Goal: Transaction & Acquisition: Download file/media

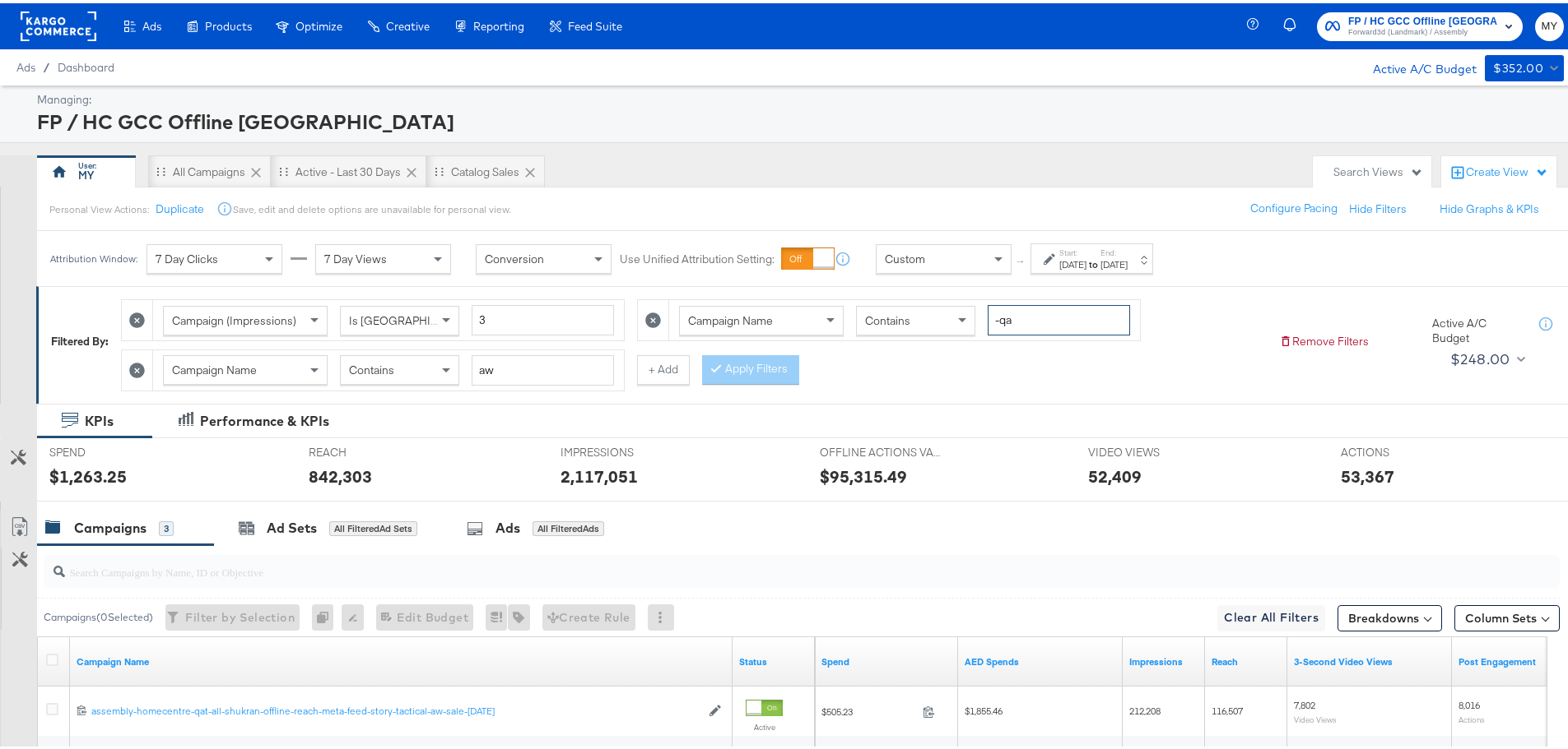
click at [1094, 330] on input "-qa" at bounding box center [1058, 317] width 142 height 30
type input "-eg"
click at [140, 363] on icon at bounding box center [137, 367] width 16 height 16
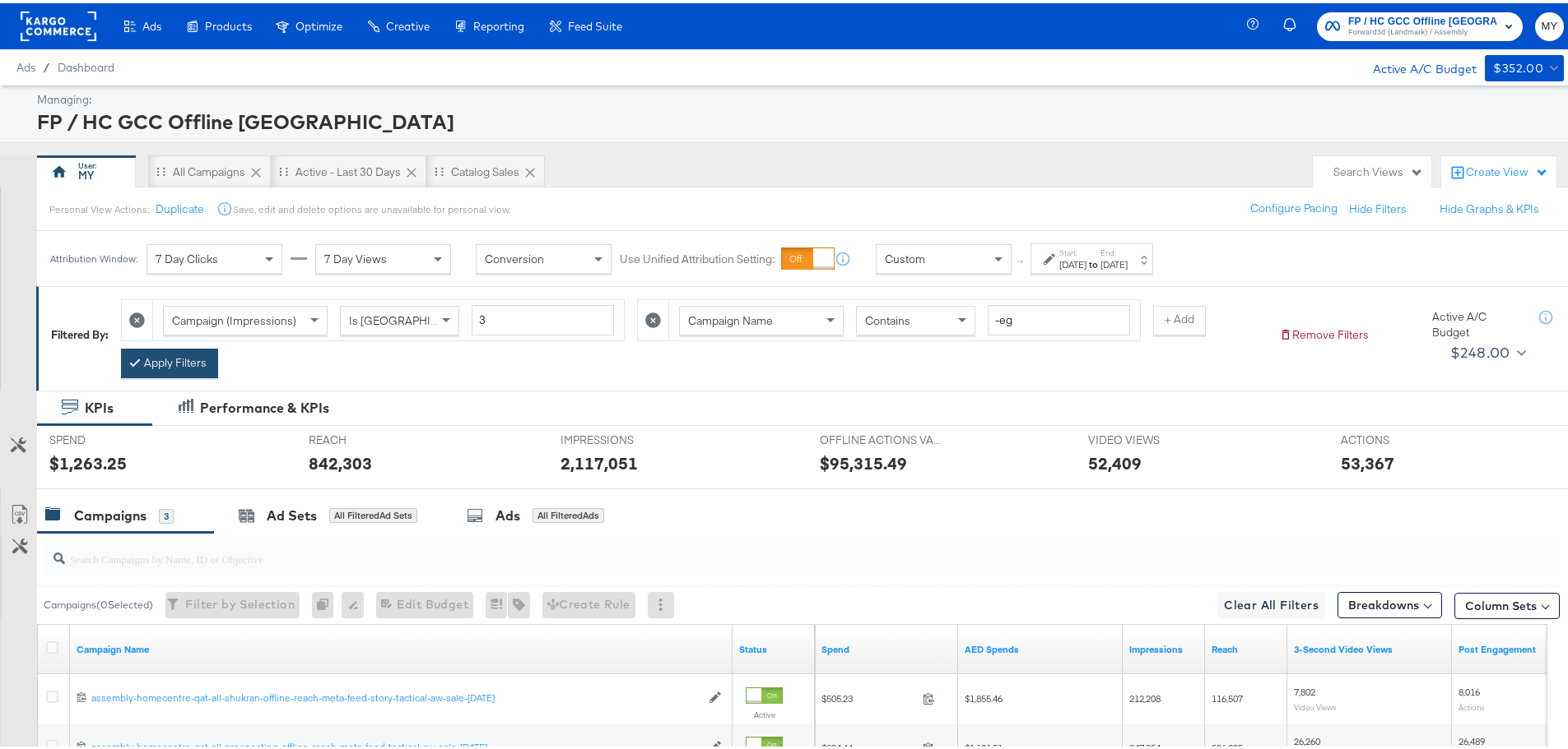
click at [186, 353] on button "Apply Filters" at bounding box center [170, 360] width 97 height 29
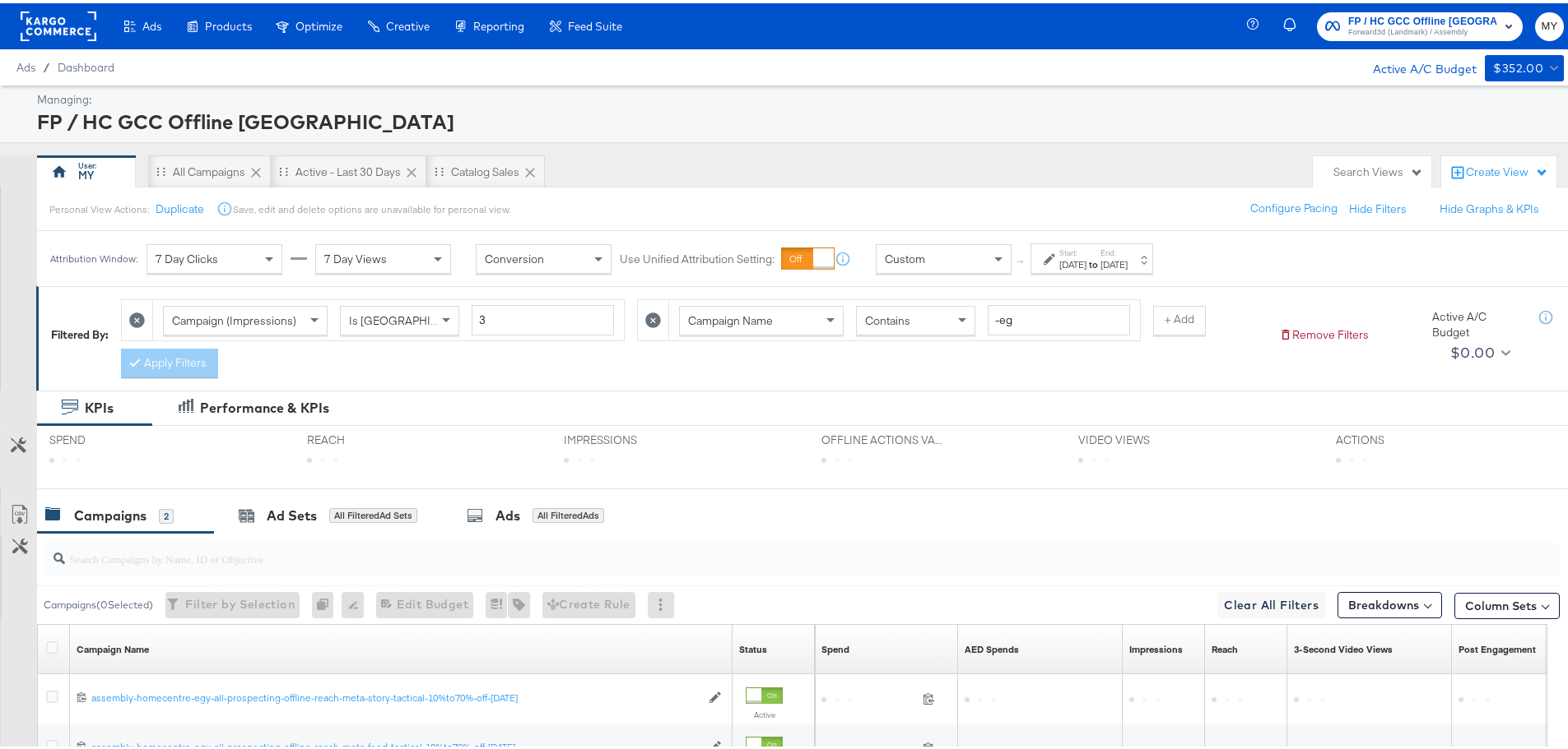
click at [1086, 252] on label "Start:" at bounding box center [1073, 250] width 28 height 11
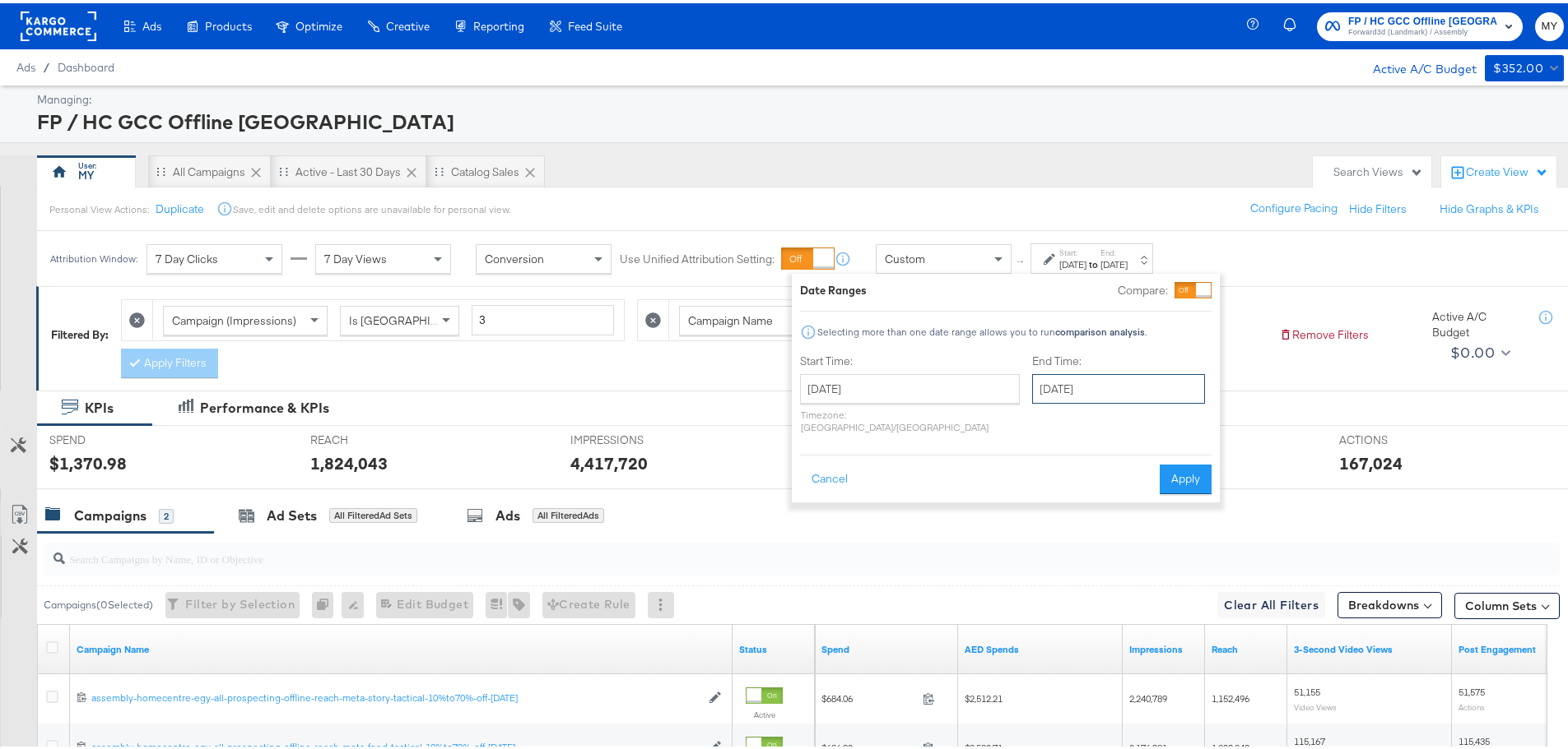
click at [1124, 379] on input "[DATE]" at bounding box center [1118, 385] width 173 height 29
click at [1065, 489] on td "8" at bounding box center [1078, 492] width 28 height 23
type input "[DATE]"
click at [1189, 463] on button "Apply" at bounding box center [1185, 476] width 52 height 29
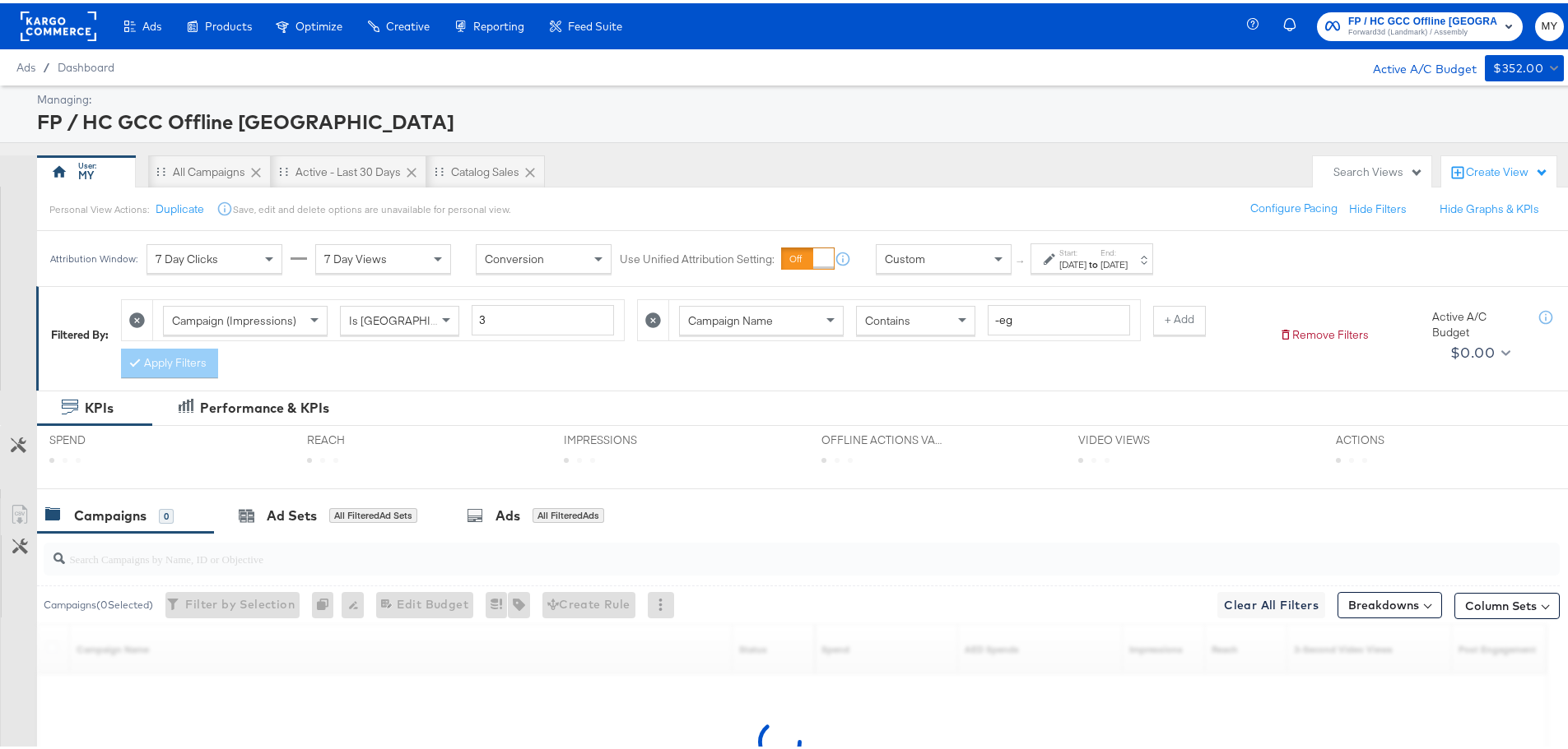
scroll to position [191, 0]
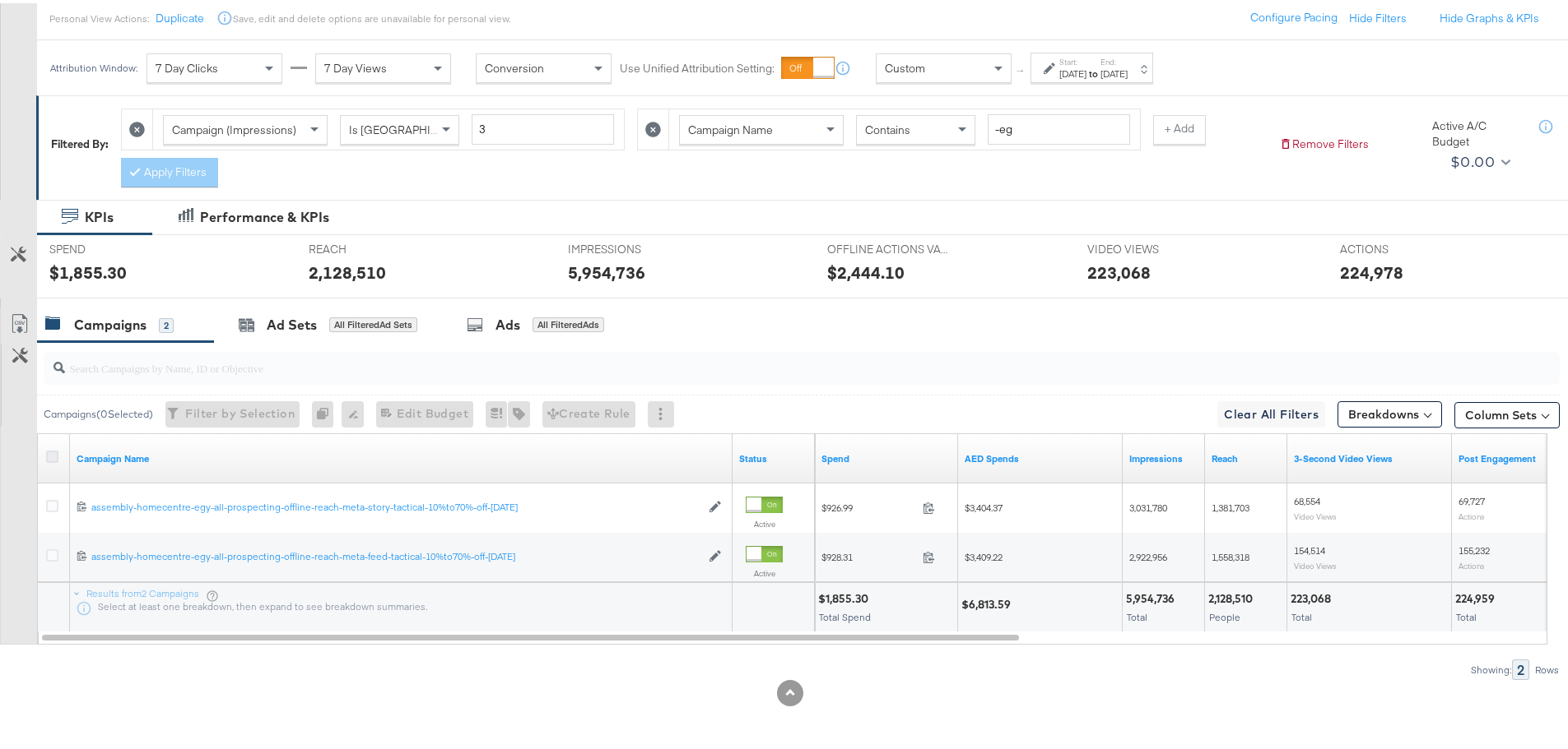
click at [52, 453] on icon at bounding box center [52, 453] width 13 height 13
click at [0, 0] on input "checkbox" at bounding box center [0, 0] width 0 height 0
click at [18, 318] on icon at bounding box center [20, 321] width 20 height 20
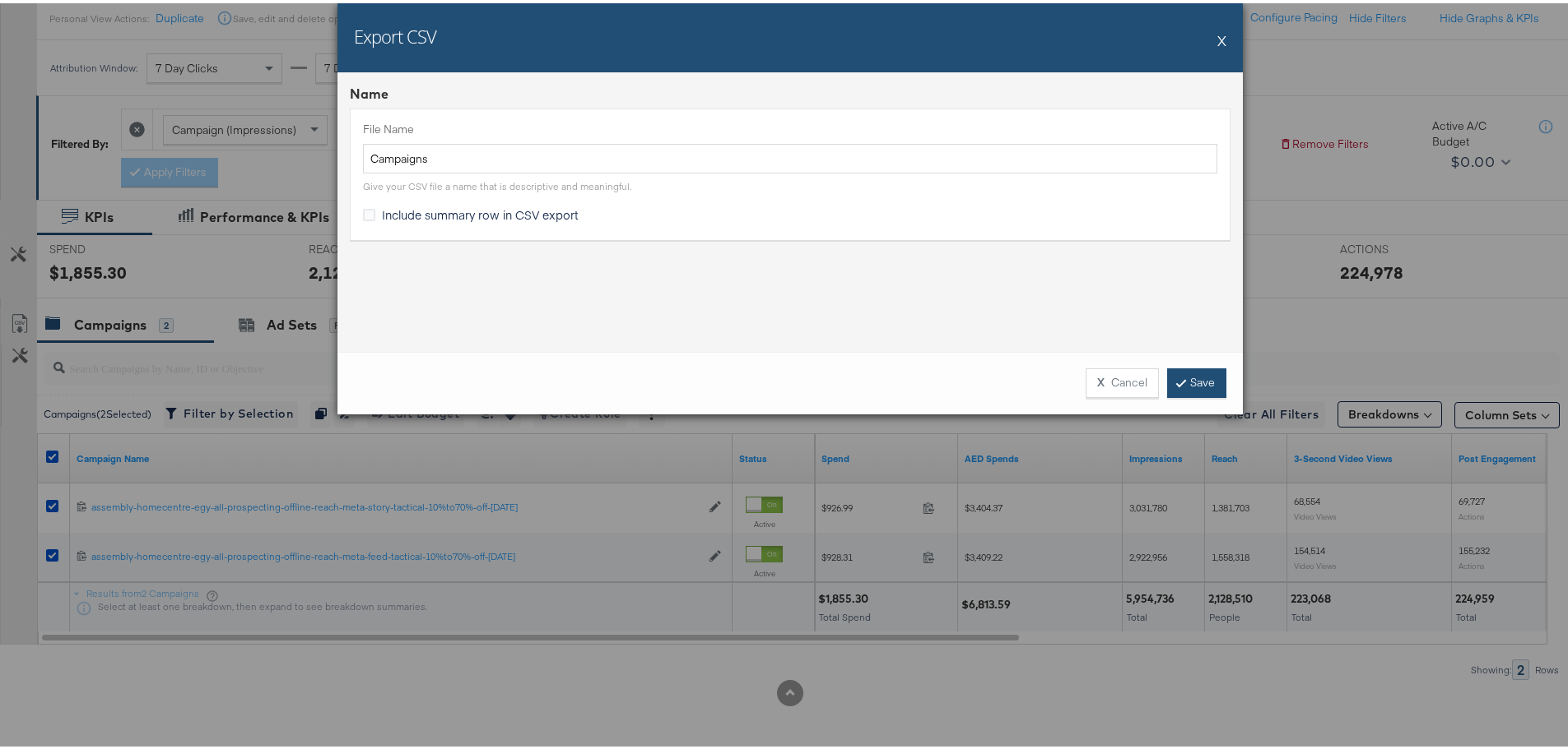
click at [1181, 373] on link "Save" at bounding box center [1196, 379] width 59 height 29
